Goal: Task Accomplishment & Management: Complete application form

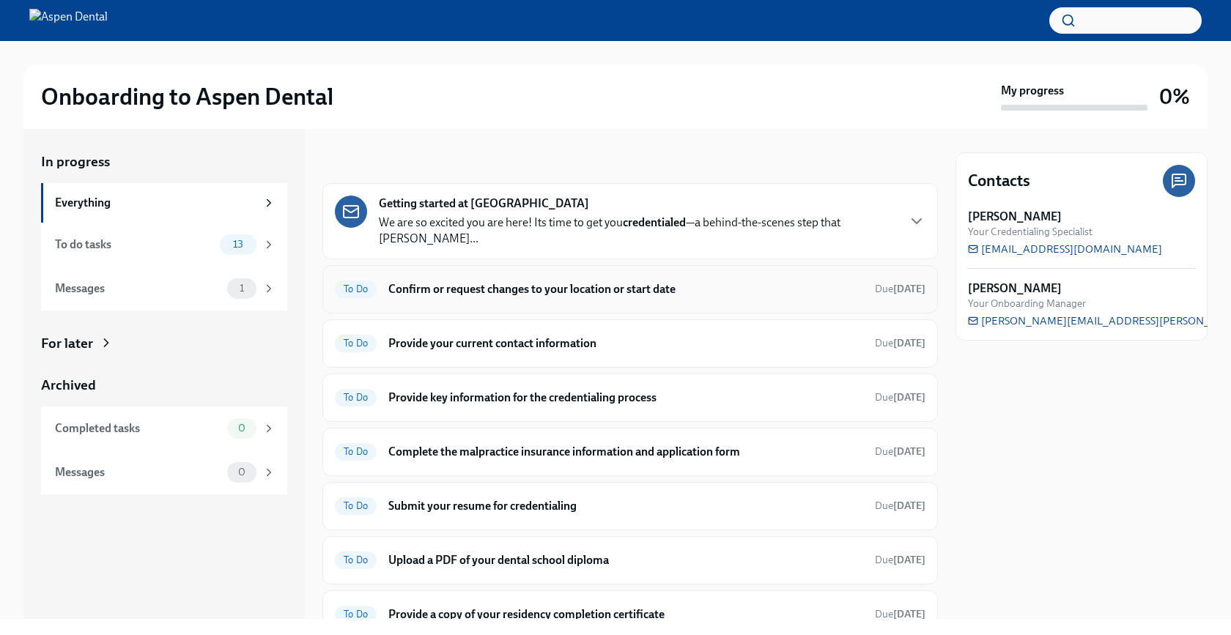
click at [570, 281] on h6 "Confirm or request changes to your location or start date" at bounding box center [625, 289] width 475 height 16
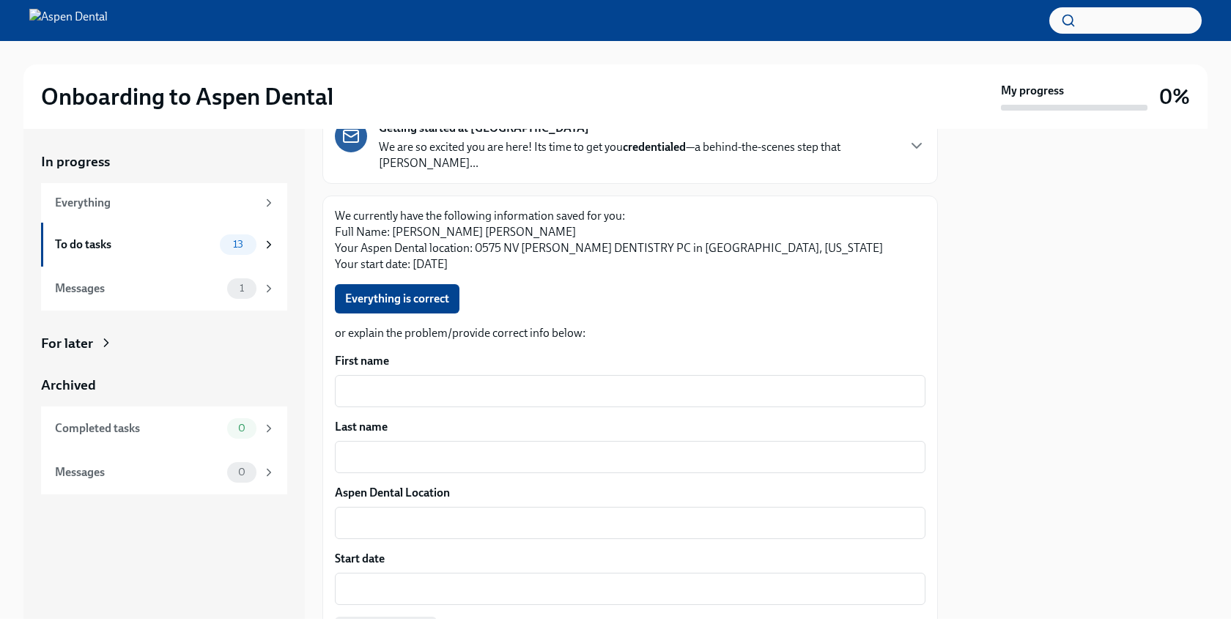
scroll to position [109, 0]
click at [434, 290] on span "Everything is correct" at bounding box center [397, 297] width 104 height 15
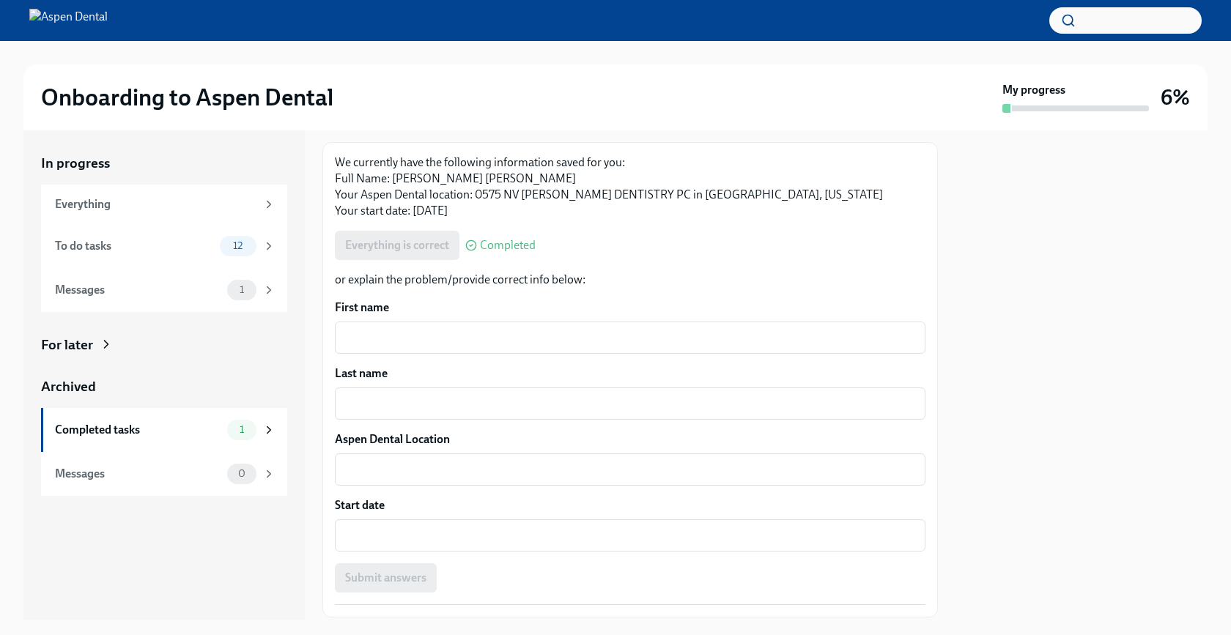
scroll to position [237, 0]
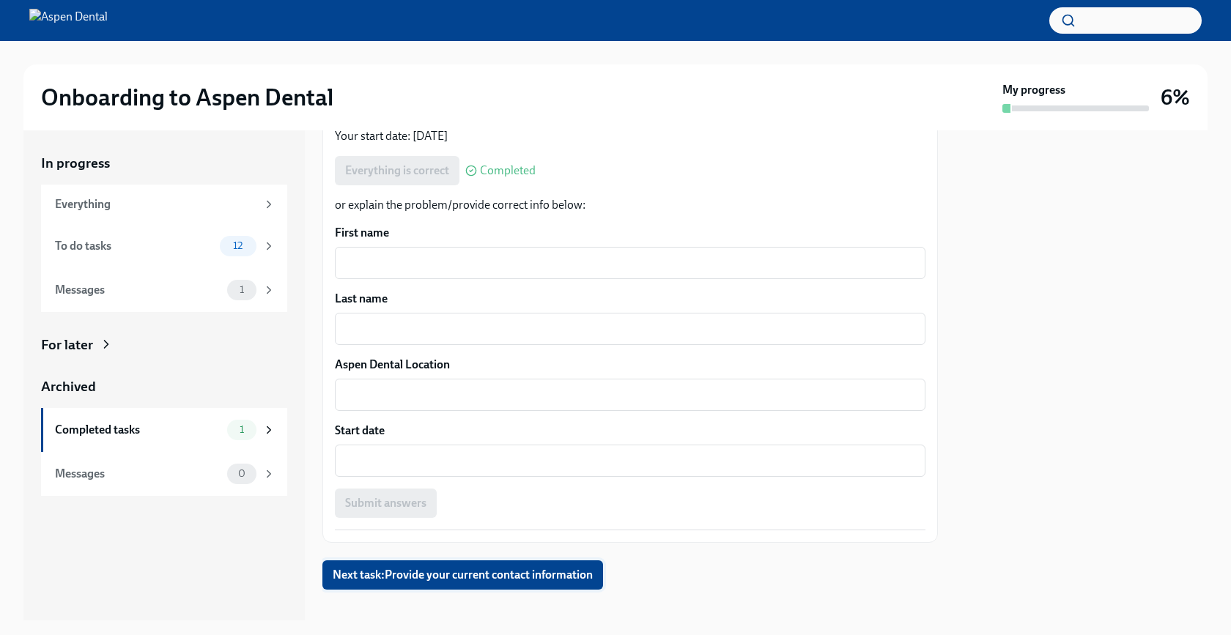
click at [473, 568] on span "Next task : Provide your current contact information" at bounding box center [463, 575] width 260 height 15
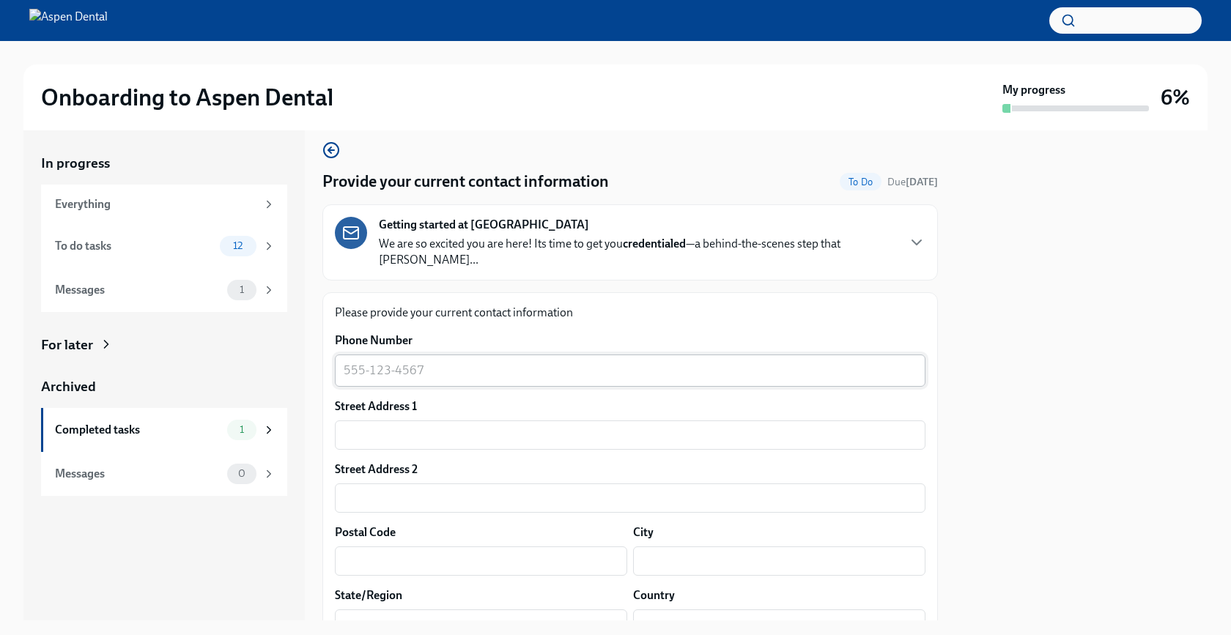
scroll to position [26, 0]
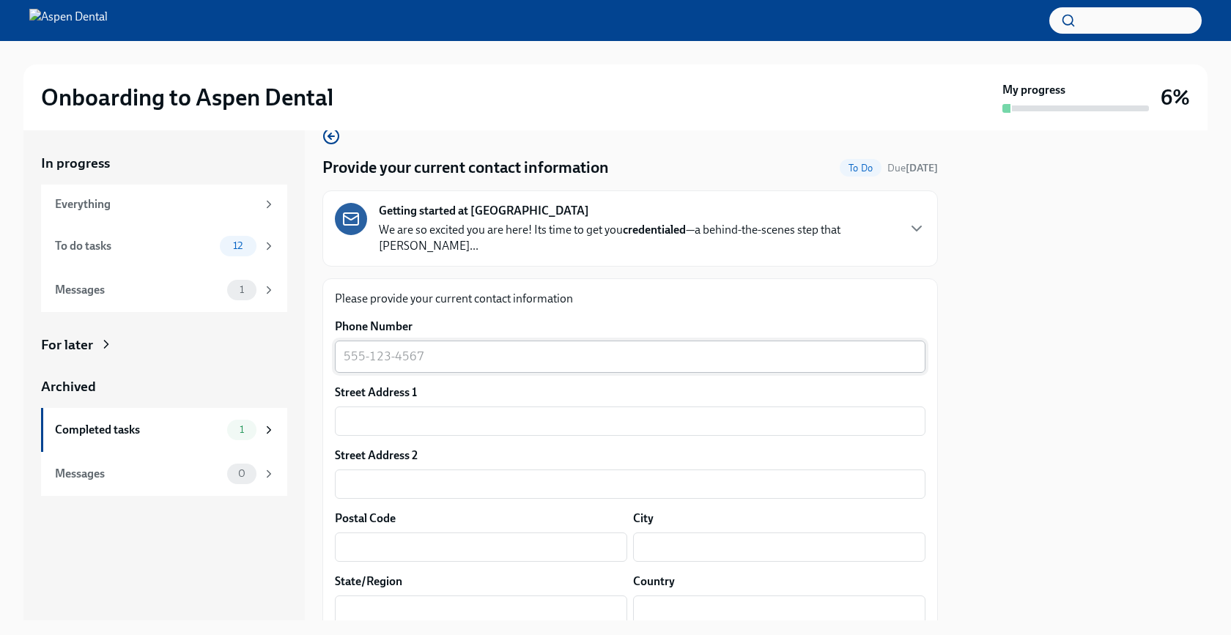
click at [502, 348] on textarea "Phone Number" at bounding box center [630, 357] width 573 height 18
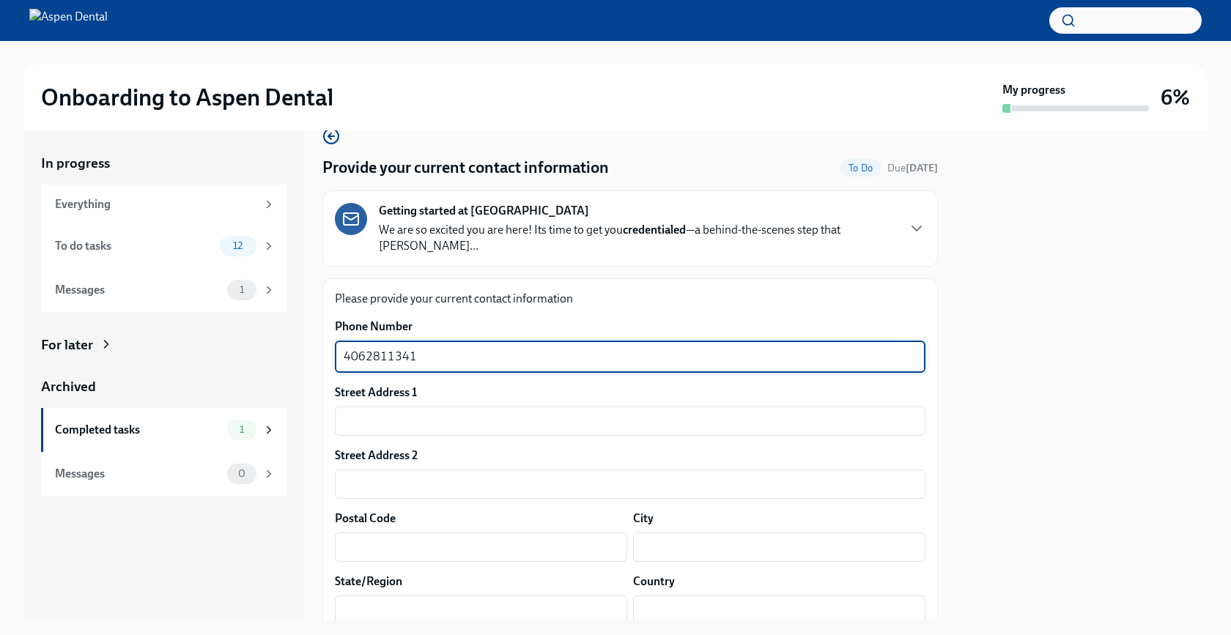
type textarea "4062811341"
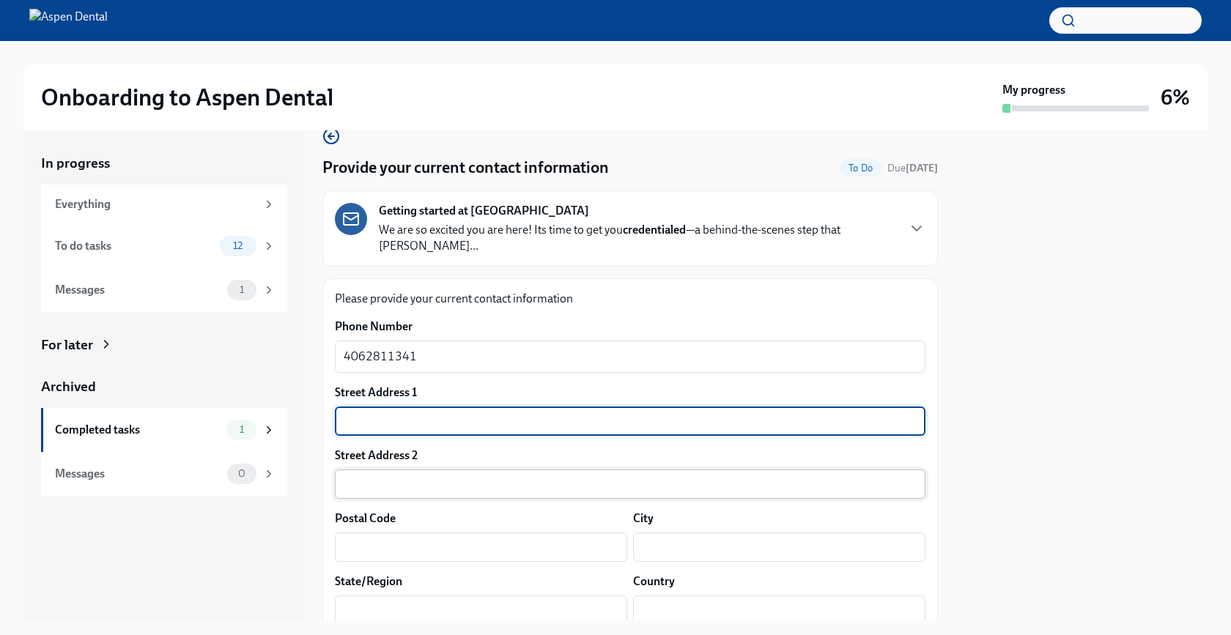
type input "1984 Home Valley Dr."
type input "Apt #106"
type input "59102"
type input "[PERSON_NAME]"
type input "MT"
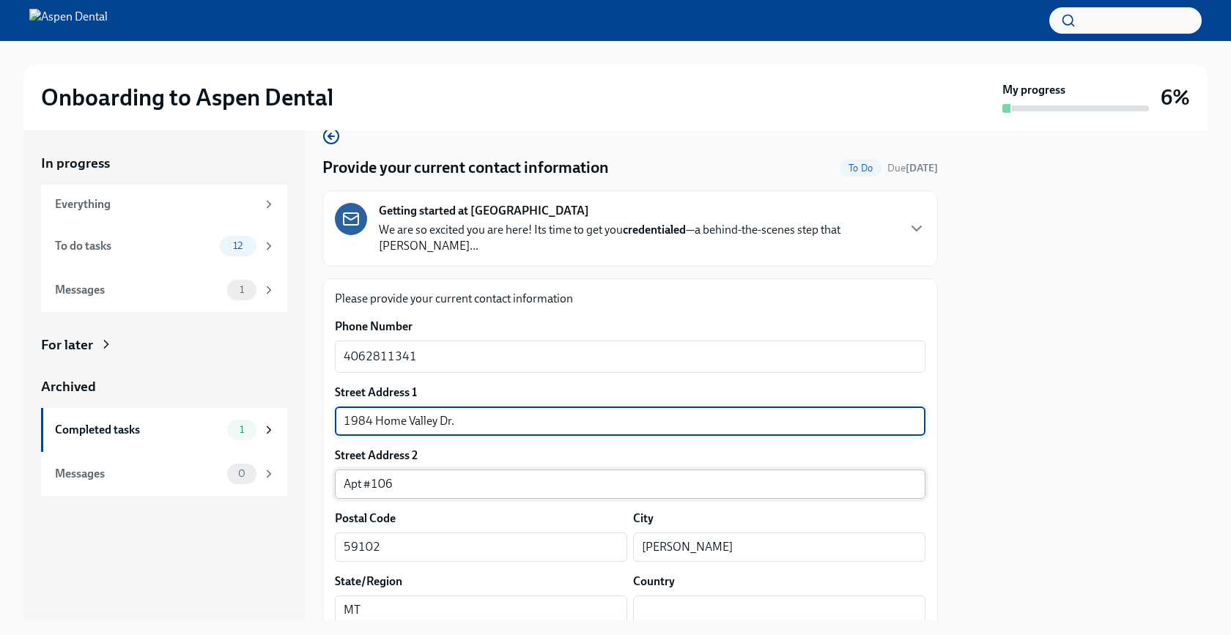
type input "US"
drag, startPoint x: 511, startPoint y: 410, endPoint x: 278, endPoint y: 369, distance: 235.9
click at [278, 369] on div "In progress Everything To do tasks 12 Messages 1 For later Archived Completed t…" at bounding box center [615, 375] width 1184 height 490
type input "[STREET_ADDRESS]"
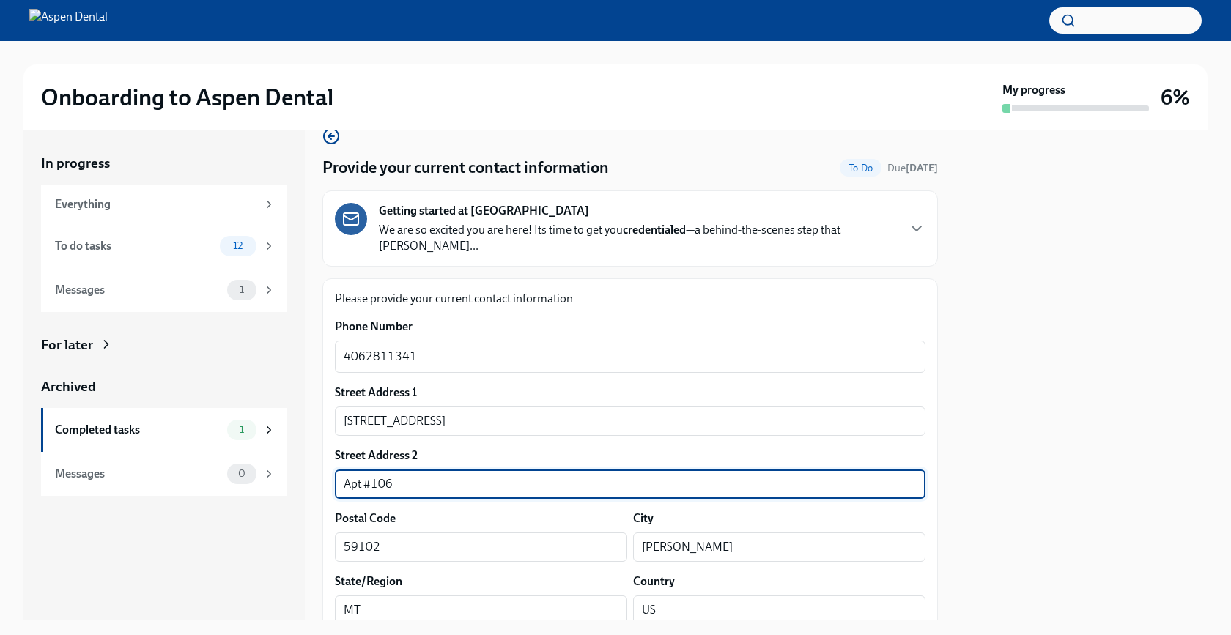
drag, startPoint x: 530, startPoint y: 472, endPoint x: 298, endPoint y: 468, distance: 231.6
click at [298, 468] on div "In progress Everything To do tasks 12 Messages 1 For later Archived Completed t…" at bounding box center [615, 375] width 1184 height 490
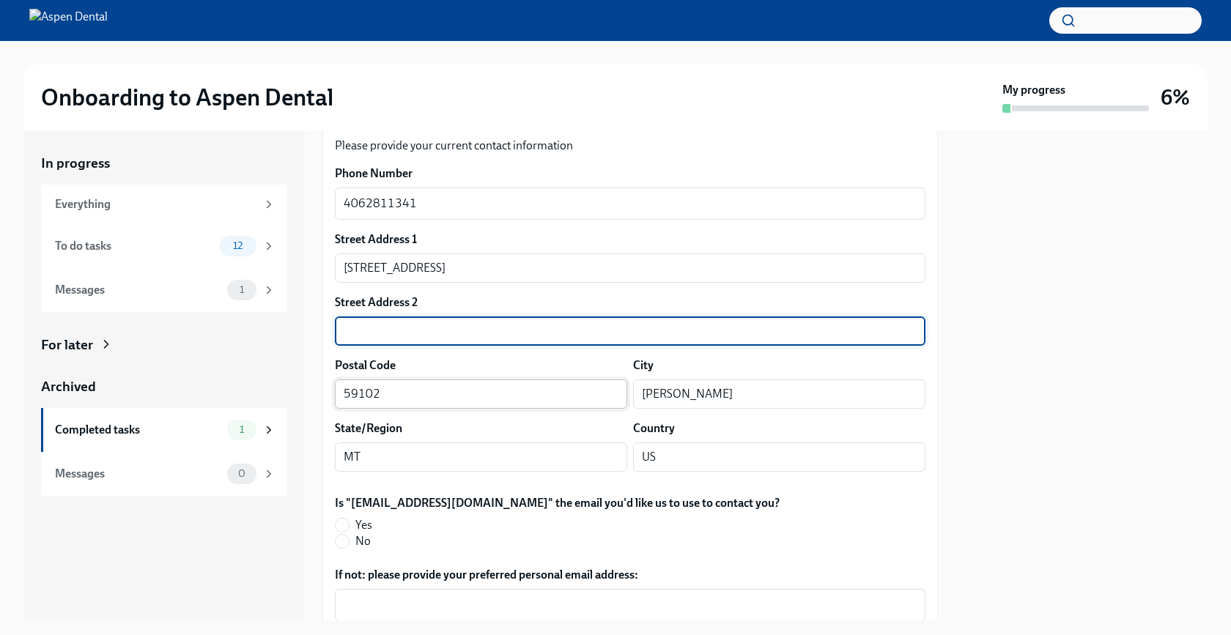
click at [406, 380] on input "59102" at bounding box center [481, 394] width 292 height 29
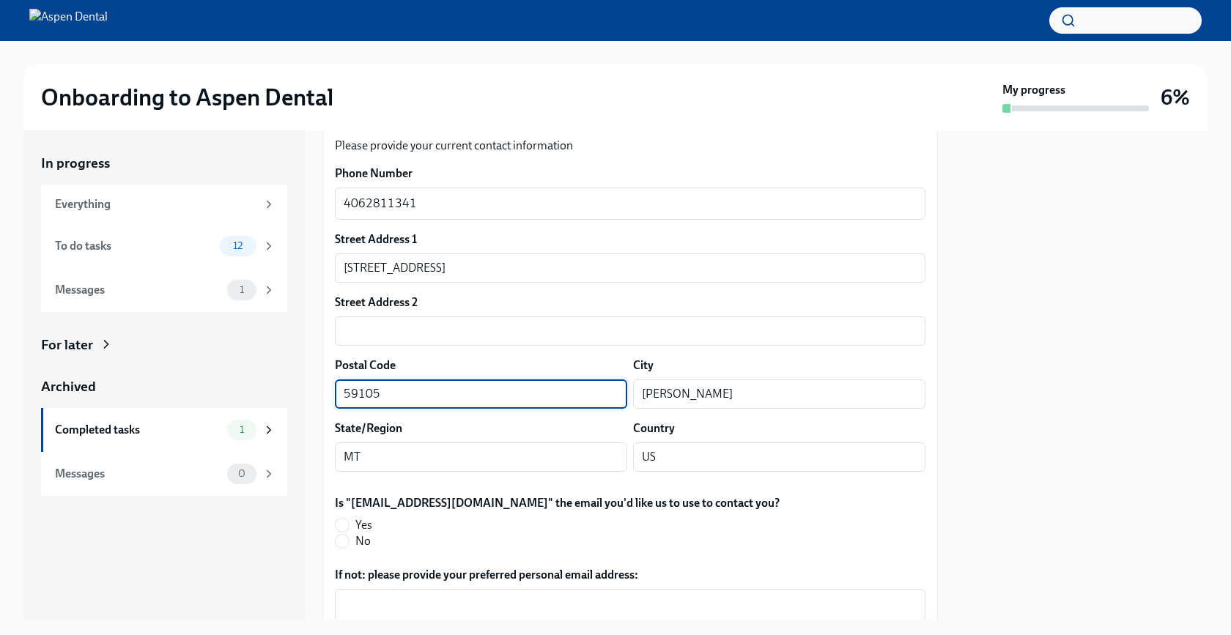
type input "59105"
click at [772, 495] on div "Is "[EMAIL_ADDRESS][DOMAIN_NAME]" the email you'd like us to use to contact you…" at bounding box center [630, 522] width 591 height 54
click at [355, 517] on span "Yes" at bounding box center [363, 525] width 17 height 16
click at [349, 519] on input "Yes" at bounding box center [342, 525] width 13 height 13
radio input "true"
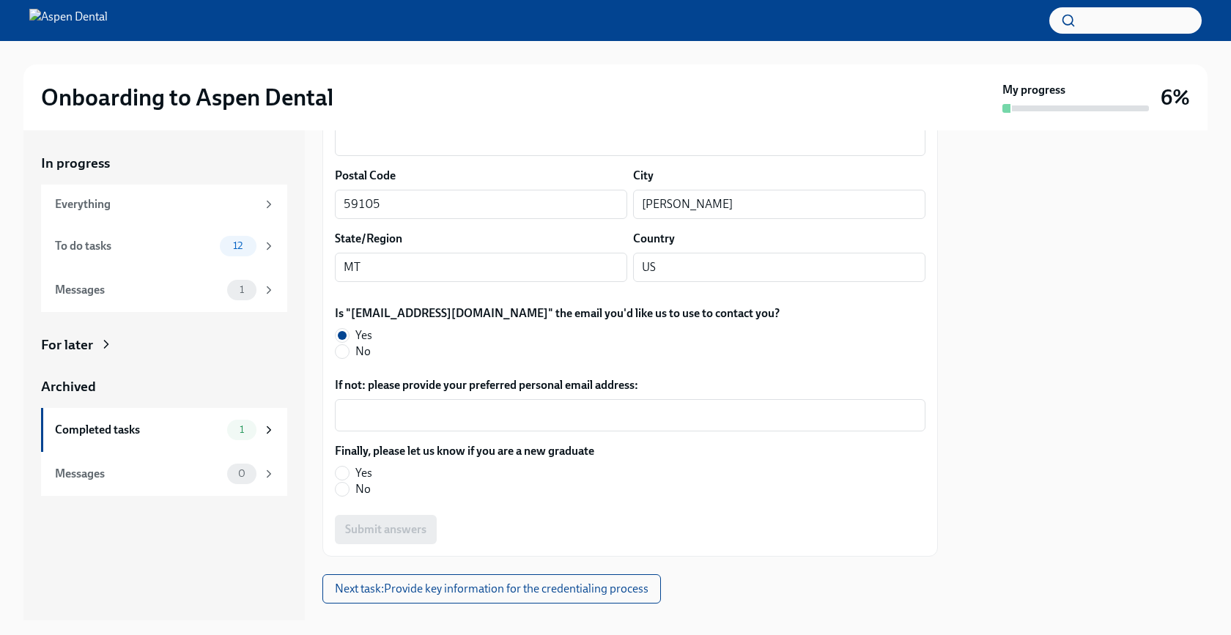
scroll to position [374, 0]
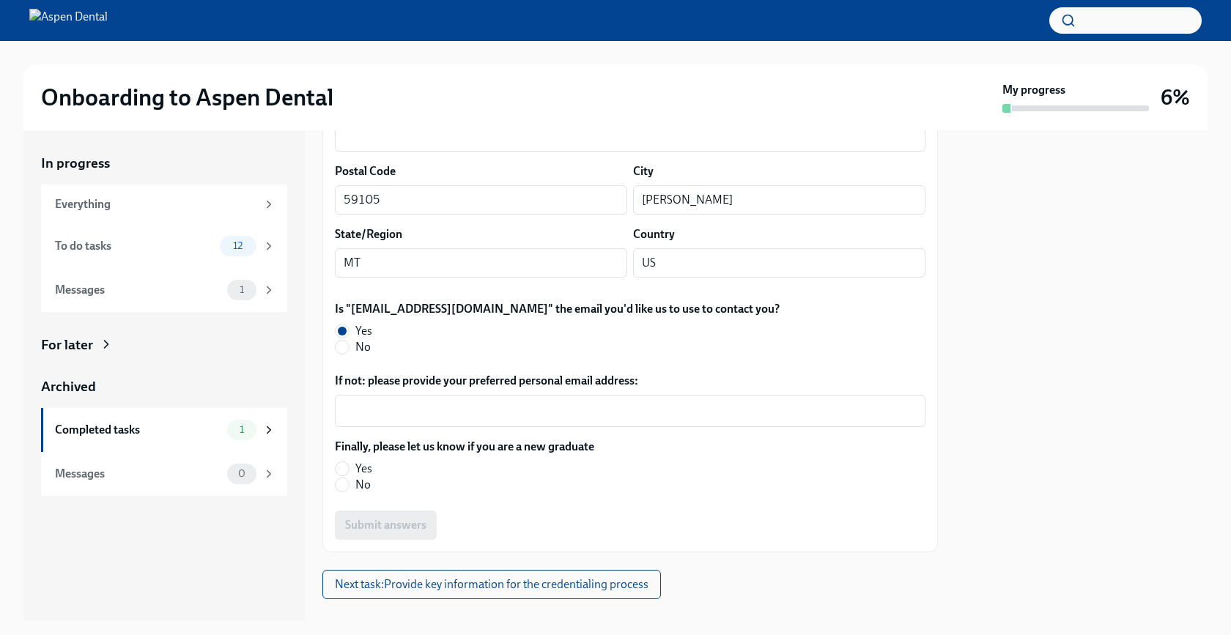
click at [351, 477] on label "No" at bounding box center [459, 485] width 248 height 16
click at [349, 479] on input "No" at bounding box center [342, 485] width 13 height 13
radio input "true"
click at [364, 518] on span "Submit answers" at bounding box center [385, 525] width 81 height 15
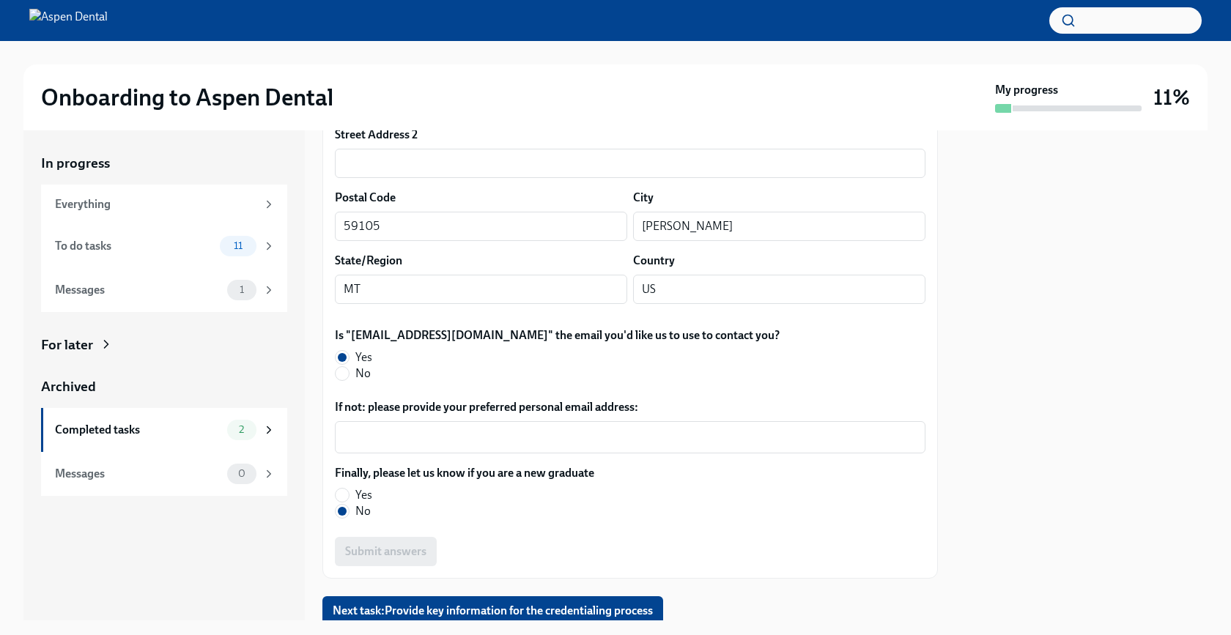
scroll to position [383, 0]
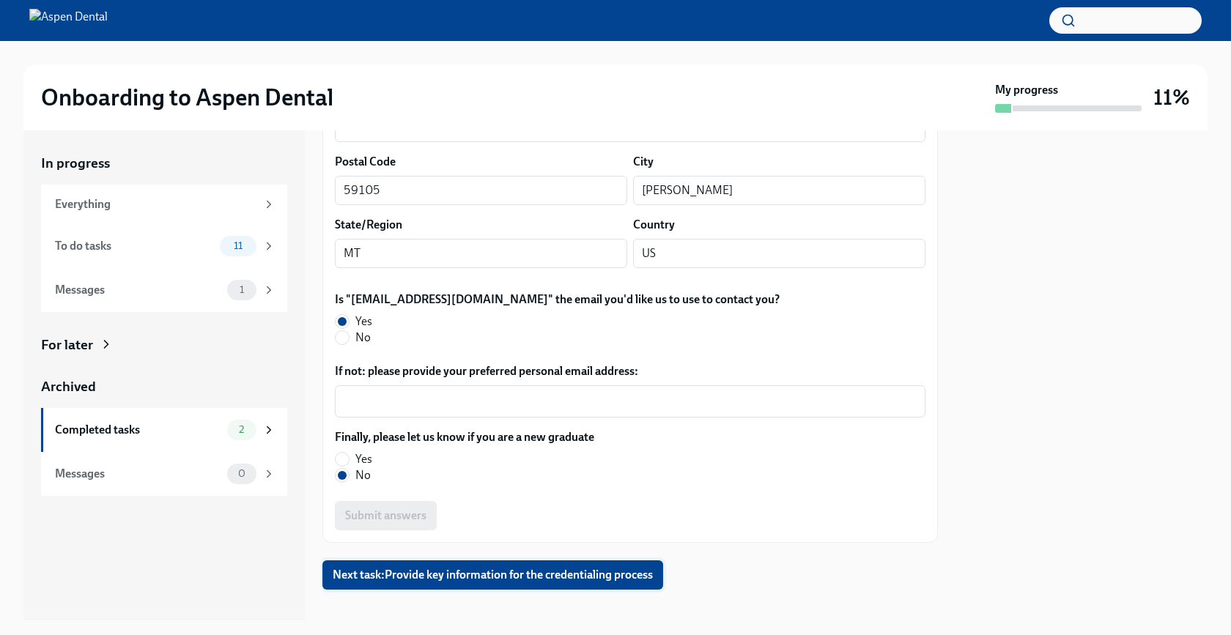
click at [487, 561] on button "Next task : Provide key information for the credentialing process" at bounding box center [492, 575] width 341 height 29
